Goal: Use online tool/utility

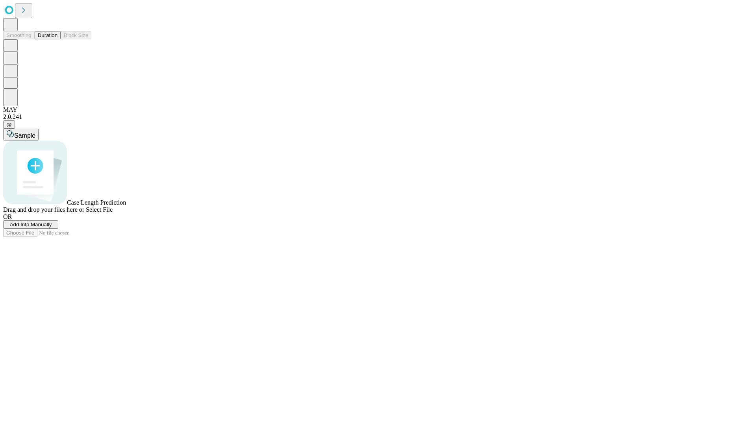
click at [52, 228] on span "Add Info Manually" at bounding box center [31, 225] width 42 height 6
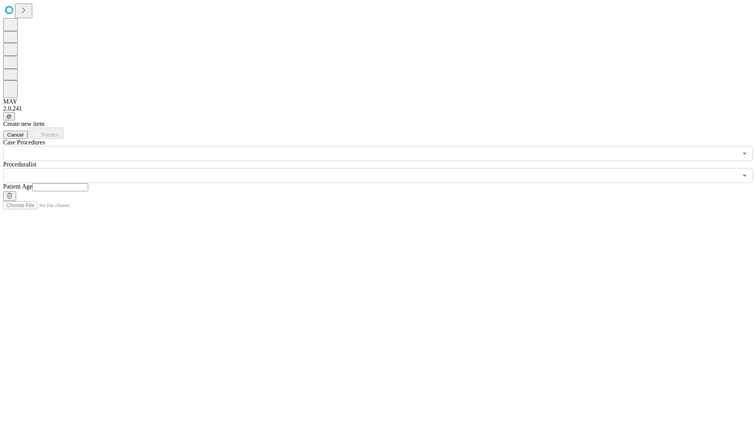
click at [88, 183] on input "text" at bounding box center [60, 187] width 56 height 8
type input "**"
click at [383, 168] on input "text" at bounding box center [370, 175] width 734 height 15
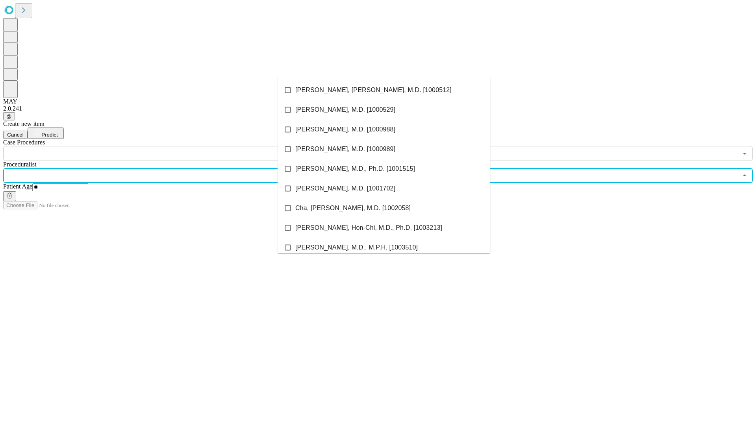
click at [384, 90] on li "[PERSON_NAME], [PERSON_NAME], M.D. [1000512]" at bounding box center [384, 90] width 213 height 20
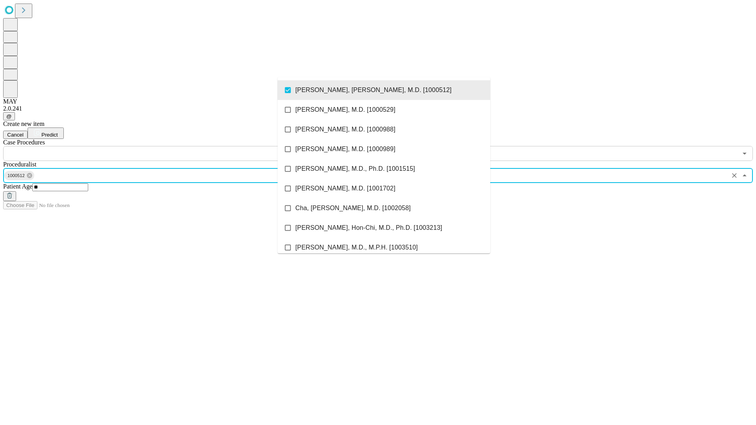
click at [165, 146] on input "text" at bounding box center [370, 153] width 734 height 15
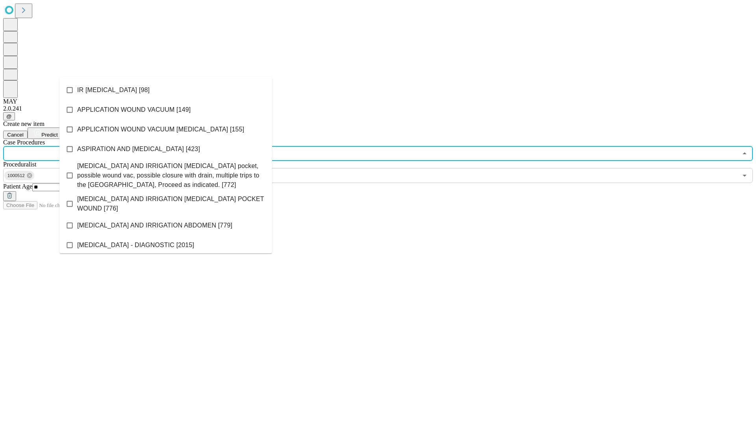
click at [166, 90] on li "IR [MEDICAL_DATA] [98]" at bounding box center [165, 90] width 213 height 20
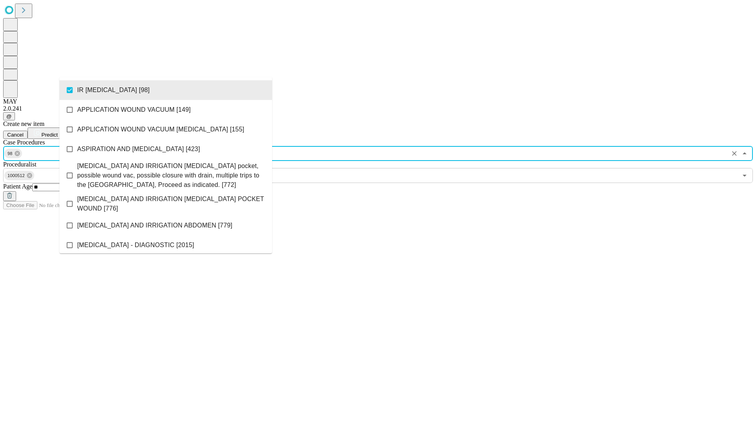
click at [57, 132] on span "Predict" at bounding box center [49, 135] width 16 height 6
